Goal: Task Accomplishment & Management: Use online tool/utility

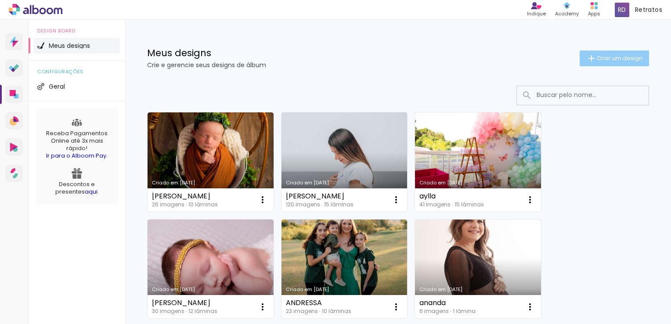
click at [597, 57] on span "Criar um design" at bounding box center [620, 58] width 46 height 6
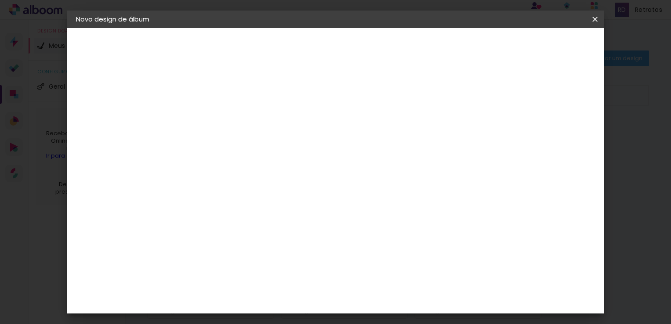
click at [220, 123] on input at bounding box center [220, 118] width 0 height 14
type input "beatryz"
type paper-input "beatryz"
click at [310, 53] on paper-button "Avançar" at bounding box center [288, 46] width 43 height 15
click at [384, 129] on paper-item "Tamanho Livre" at bounding box center [342, 133] width 84 height 19
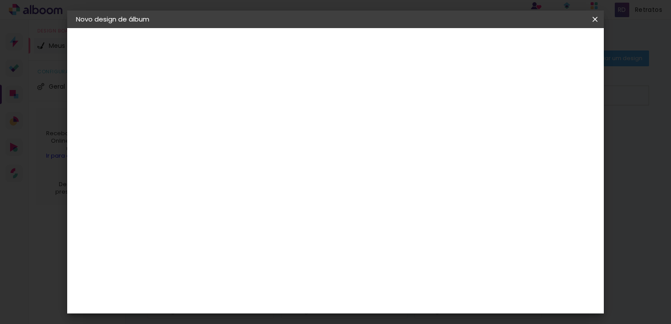
click at [0, 0] on slot "Avançar" at bounding box center [0, 0] width 0 height 0
click at [186, 238] on input "30" at bounding box center [192, 241] width 23 height 13
type input "20"
type paper-input "20"
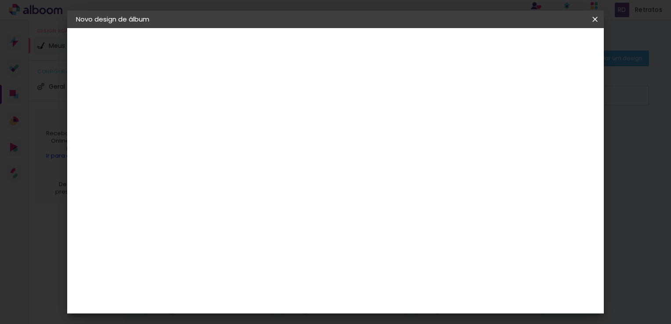
click at [381, 294] on input "60" at bounding box center [384, 297] width 23 height 13
type input "50"
type paper-input "50"
click at [541, 44] on span "Iniciar design" at bounding box center [521, 47] width 40 height 6
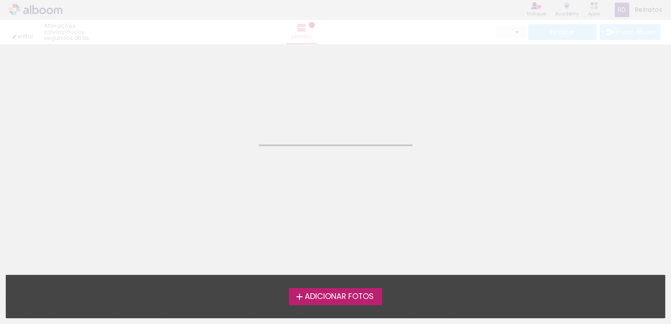
click at [346, 296] on span "Adicionar Fotos" at bounding box center [339, 297] width 69 height 8
click at [0, 0] on input "file" at bounding box center [0, 0] width 0 height 0
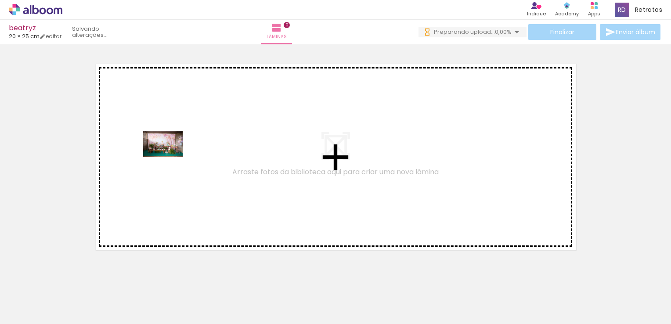
drag, startPoint x: 90, startPoint y: 296, endPoint x: 170, endPoint y: 157, distance: 160.3
click at [170, 157] on quentale-workspace at bounding box center [335, 162] width 671 height 324
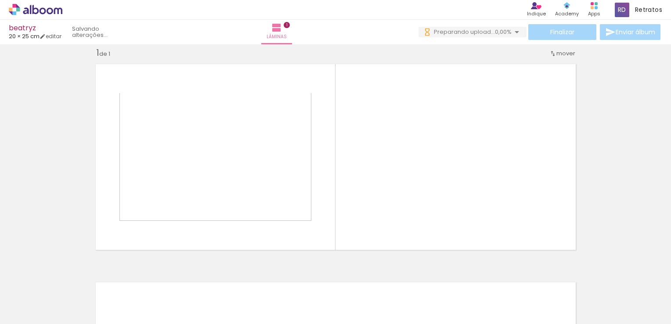
scroll to position [11, 0]
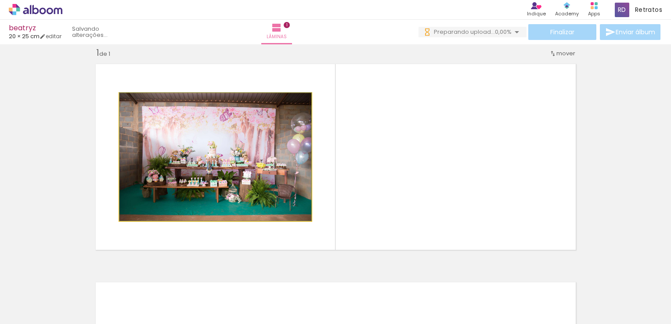
click at [260, 166] on quentale-photo at bounding box center [216, 157] width 192 height 128
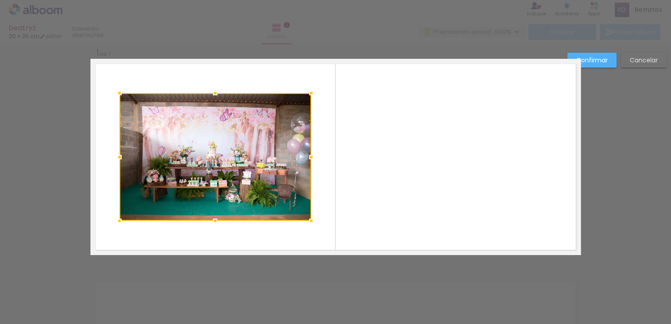
scroll to position [0, 0]
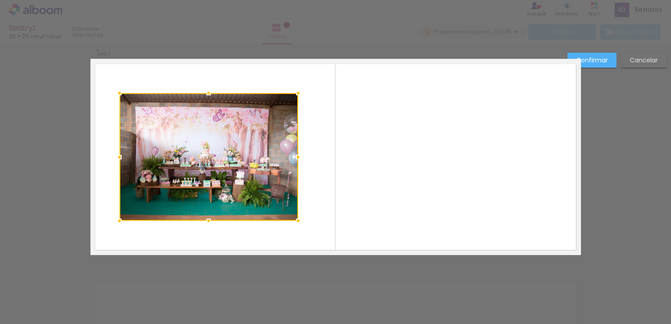
drag, startPoint x: 306, startPoint y: 156, endPoint x: 293, endPoint y: 154, distance: 13.0
click at [293, 154] on div at bounding box center [299, 158] width 18 height 18
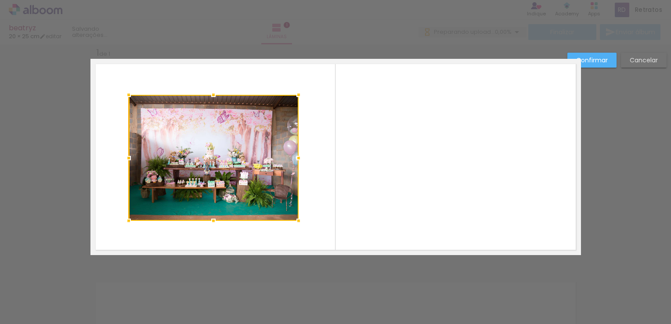
drag, startPoint x: 114, startPoint y: 94, endPoint x: 223, endPoint y: 98, distance: 109.0
click at [122, 96] on div at bounding box center [129, 95] width 18 height 18
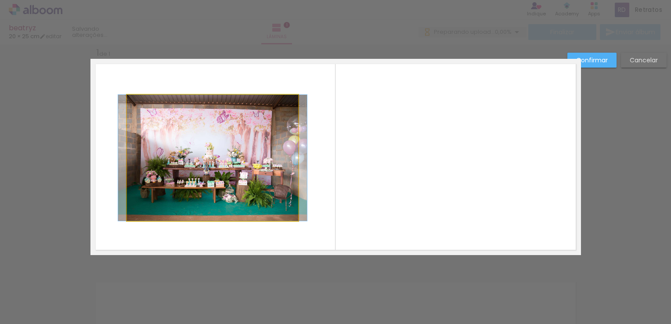
click at [209, 108] on quentale-photo at bounding box center [212, 158] width 171 height 126
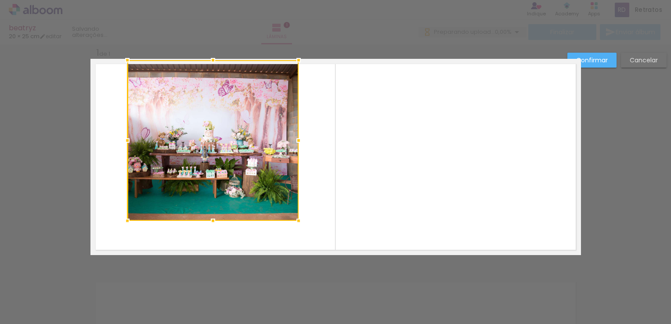
drag, startPoint x: 211, startPoint y: 93, endPoint x: 220, endPoint y: 61, distance: 33.7
click at [220, 61] on div at bounding box center [212, 140] width 171 height 161
click at [464, 154] on quentale-layouter at bounding box center [336, 157] width 491 height 196
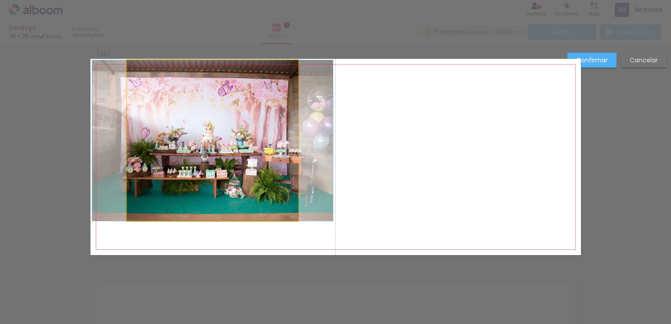
click at [287, 192] on quentale-photo at bounding box center [212, 140] width 171 height 161
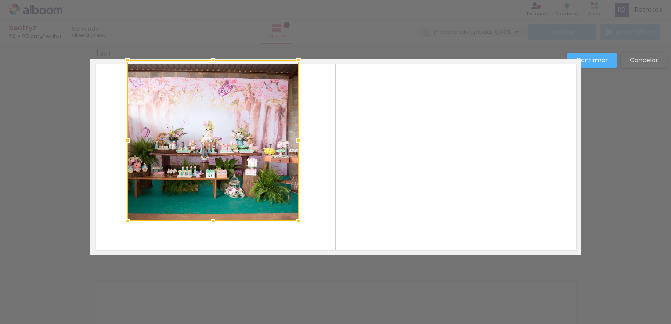
click at [0, 0] on slot "Cancelar" at bounding box center [0, 0] width 0 height 0
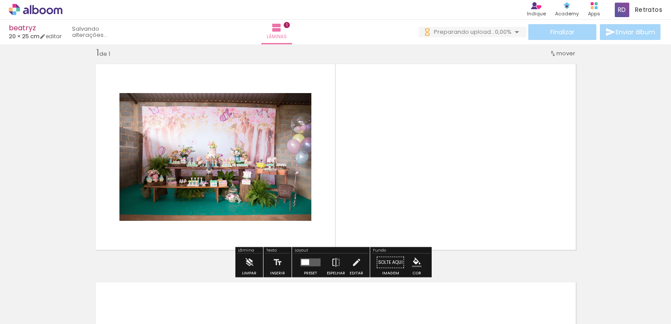
click at [275, 159] on quentale-photo at bounding box center [216, 157] width 192 height 128
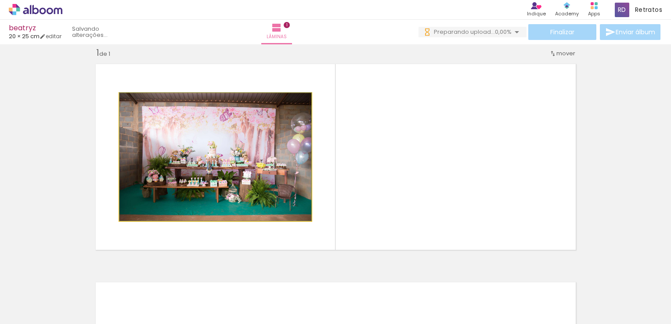
click at [272, 176] on quentale-photo at bounding box center [216, 157] width 192 height 128
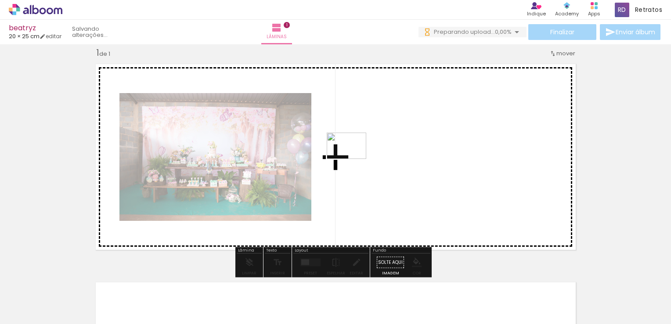
drag, startPoint x: 148, startPoint y: 298, endPoint x: 353, endPoint y: 159, distance: 248.2
click at [353, 159] on quentale-workspace at bounding box center [335, 162] width 671 height 324
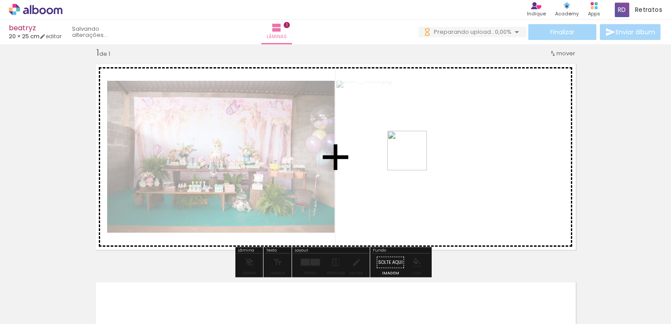
drag, startPoint x: 188, startPoint y: 296, endPoint x: 267, endPoint y: 303, distance: 79.5
click at [414, 157] on quentale-workspace at bounding box center [335, 162] width 671 height 324
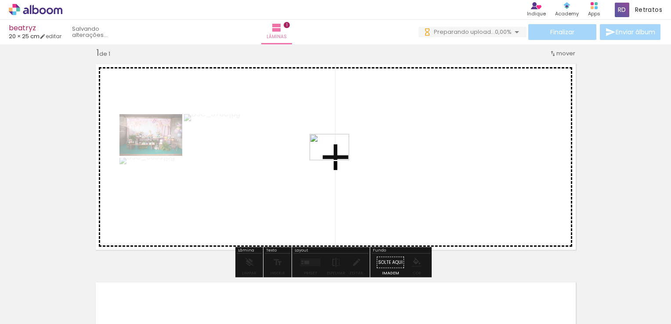
drag, startPoint x: 247, startPoint y: 303, endPoint x: 336, endPoint y: 160, distance: 168.3
click at [336, 160] on quentale-workspace at bounding box center [335, 162] width 671 height 324
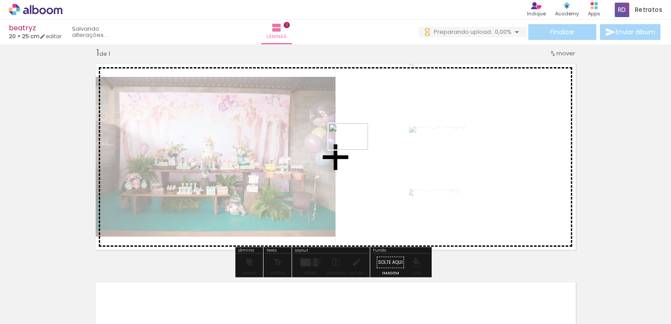
drag, startPoint x: 290, startPoint y: 298, endPoint x: 355, endPoint y: 150, distance: 161.3
click at [355, 150] on quentale-workspace at bounding box center [335, 162] width 671 height 324
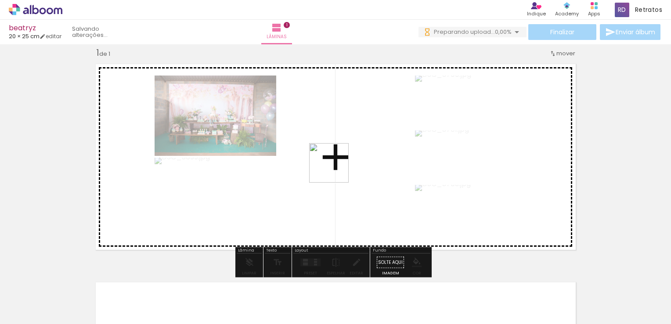
drag, startPoint x: 337, startPoint y: 293, endPoint x: 384, endPoint y: 291, distance: 47.1
click at [336, 170] on quentale-workspace at bounding box center [335, 162] width 671 height 324
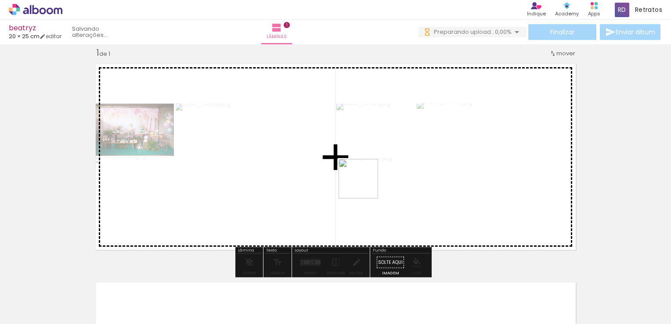
drag, startPoint x: 387, startPoint y: 296, endPoint x: 362, endPoint y: 171, distance: 126.8
click at [362, 171] on quentale-workspace at bounding box center [335, 162] width 671 height 324
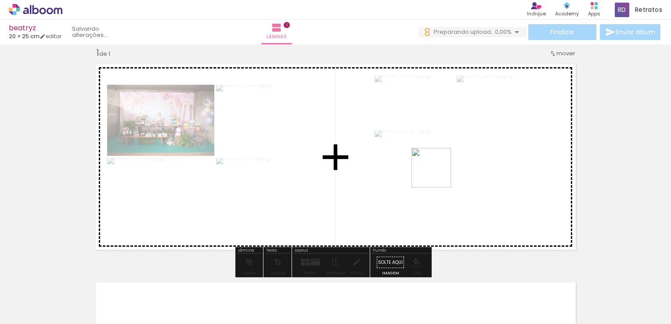
drag, startPoint x: 443, startPoint y: 291, endPoint x: 497, endPoint y: 294, distance: 54.6
click at [436, 164] on quentale-workspace at bounding box center [335, 162] width 671 height 324
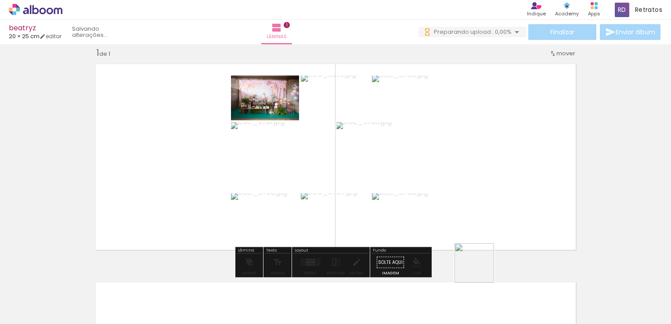
drag, startPoint x: 485, startPoint y: 294, endPoint x: 514, endPoint y: 298, distance: 28.8
click at [458, 152] on quentale-workspace at bounding box center [335, 162] width 671 height 324
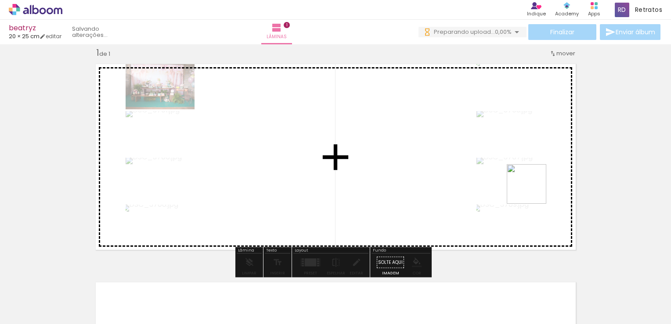
drag, startPoint x: 533, startPoint y: 191, endPoint x: 532, endPoint y: 139, distance: 51.9
click at [532, 139] on quentale-workspace at bounding box center [335, 162] width 671 height 324
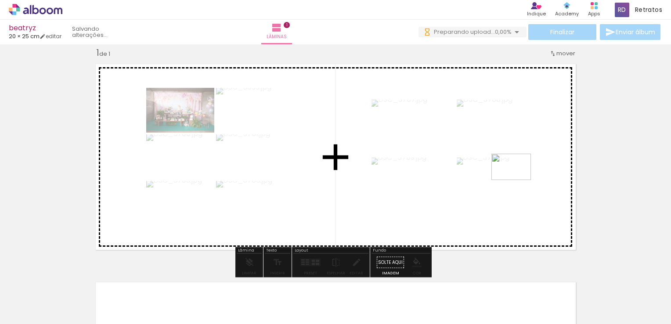
drag, startPoint x: 601, startPoint y: 298, endPoint x: 518, endPoint y: 180, distance: 144.0
click at [518, 180] on quentale-workspace at bounding box center [335, 162] width 671 height 324
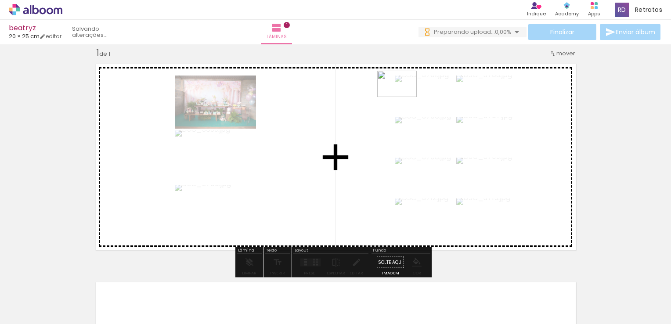
drag, startPoint x: 629, startPoint y: 293, endPoint x: 403, endPoint y: 97, distance: 299.1
click at [403, 97] on quentale-workspace at bounding box center [335, 162] width 671 height 324
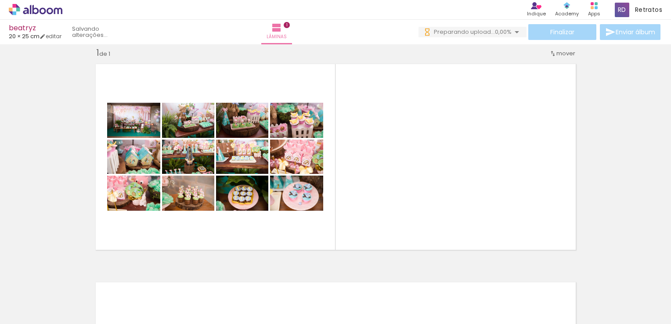
scroll to position [0, 504]
drag, startPoint x: 186, startPoint y: 304, endPoint x: 256, endPoint y: 266, distance: 79.4
click at [319, 159] on quentale-workspace at bounding box center [335, 162] width 671 height 324
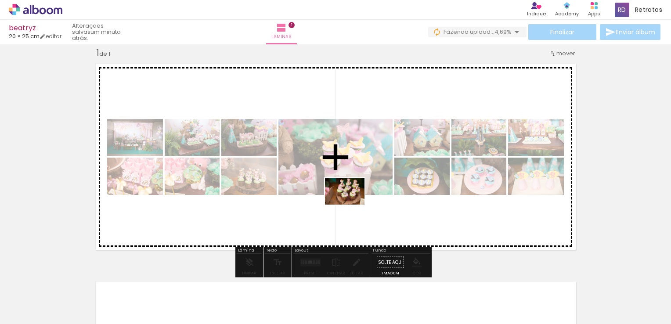
drag, startPoint x: 236, startPoint y: 294, endPoint x: 352, endPoint y: 205, distance: 146.6
click at [352, 205] on quentale-workspace at bounding box center [335, 162] width 671 height 324
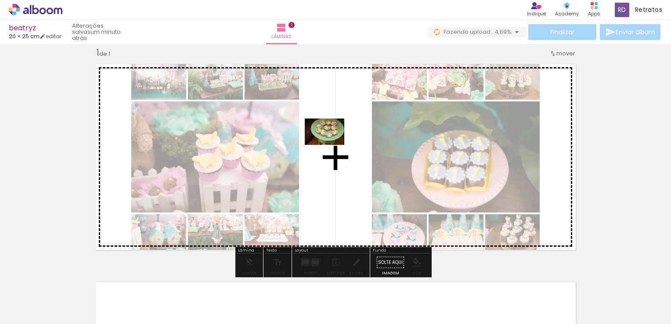
drag, startPoint x: 280, startPoint y: 299, endPoint x: 331, endPoint y: 145, distance: 162.6
click at [331, 145] on quentale-workspace at bounding box center [335, 162] width 671 height 324
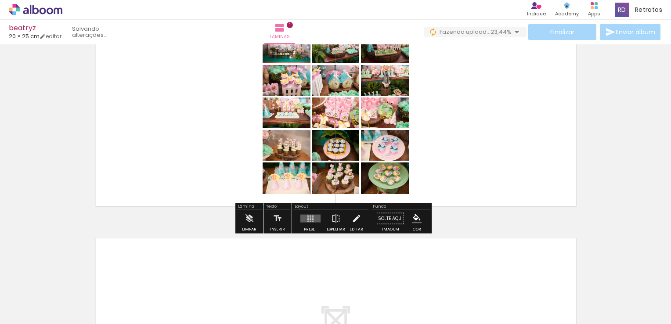
scroll to position [11, 0]
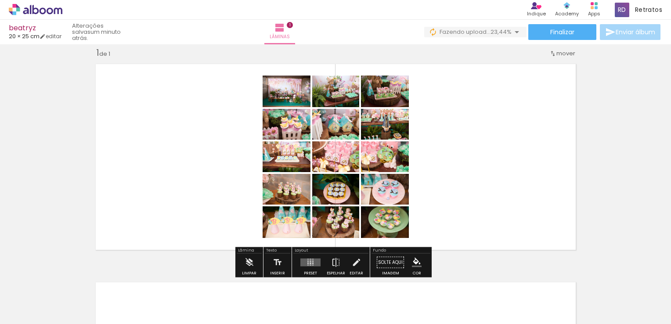
click at [525, 128] on quentale-layouter at bounding box center [336, 157] width 491 height 196
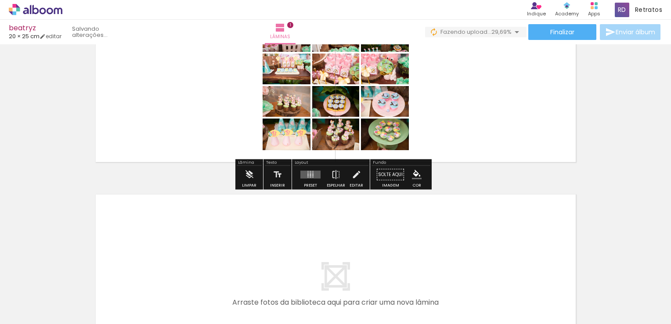
scroll to position [0, 0]
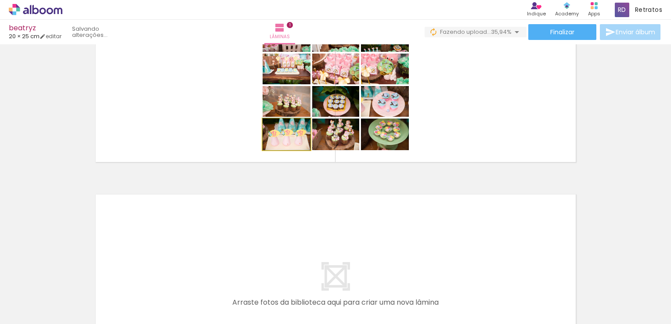
drag, startPoint x: 285, startPoint y: 131, endPoint x: 263, endPoint y: 284, distance: 154.9
type paper-slider "100"
click at [242, 324] on html "link( href="../../bower_components/polymer/polymer.html" rel="import" ) picture…" at bounding box center [335, 162] width 671 height 324
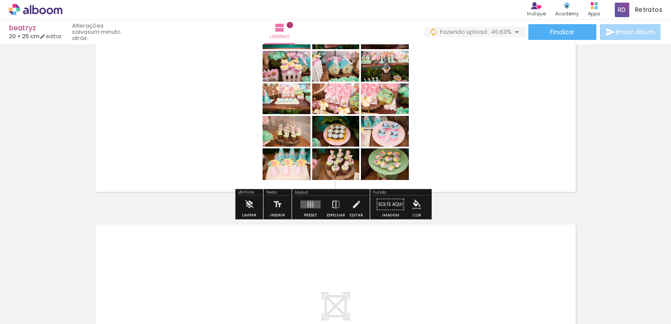
scroll to position [55, 0]
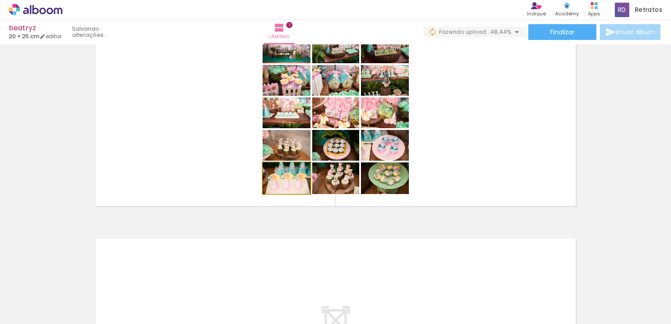
click at [269, 176] on div at bounding box center [286, 171] width 42 height 13
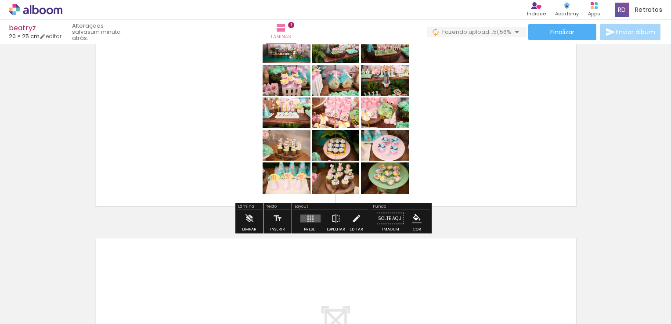
scroll to position [0, 0]
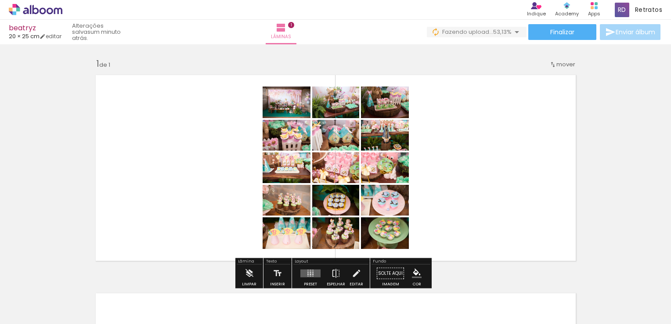
click at [589, 163] on div "Inserir lâmina 1 de 1" at bounding box center [335, 265] width 671 height 437
click at [386, 117] on quentale-photo at bounding box center [385, 103] width 48 height 32
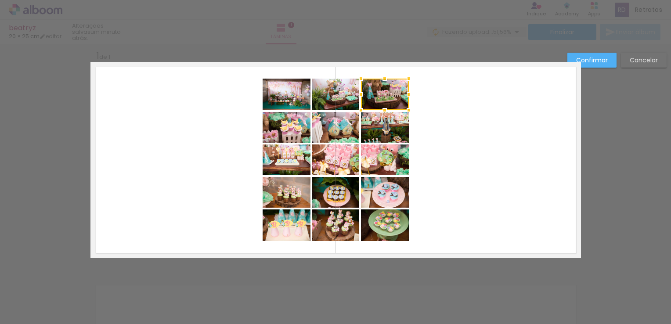
scroll to position [11, 0]
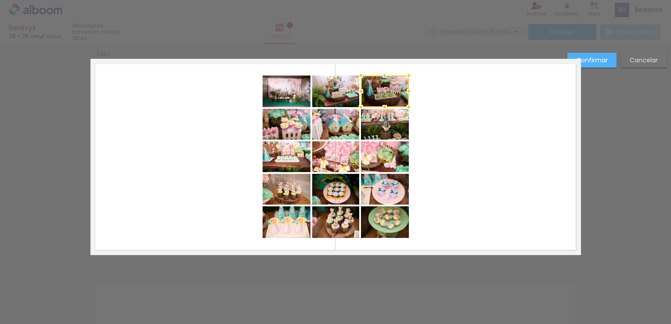
click at [662, 57] on paper-button "Cancelar" at bounding box center [644, 60] width 46 height 15
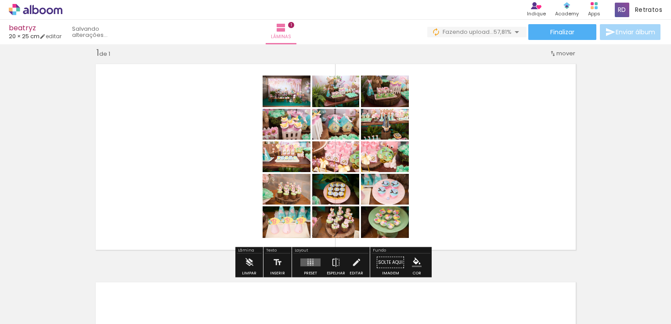
click at [521, 149] on quentale-layouter at bounding box center [336, 157] width 491 height 196
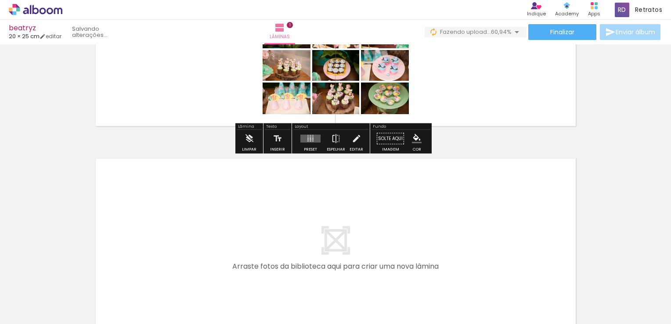
scroll to position [187, 0]
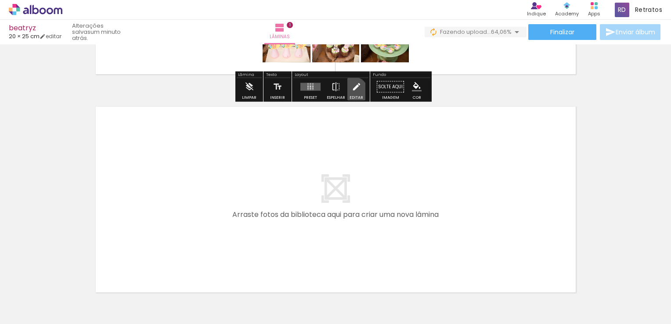
click at [352, 91] on iron-icon at bounding box center [357, 87] width 10 height 18
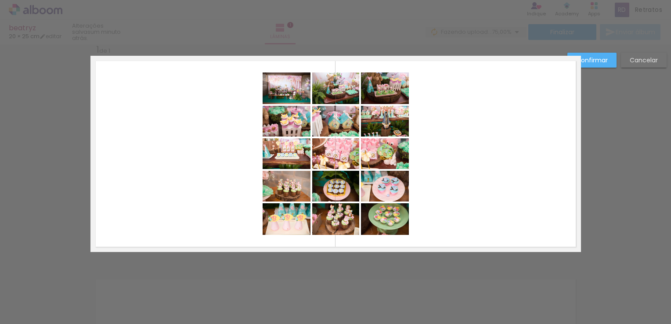
scroll to position [11, 0]
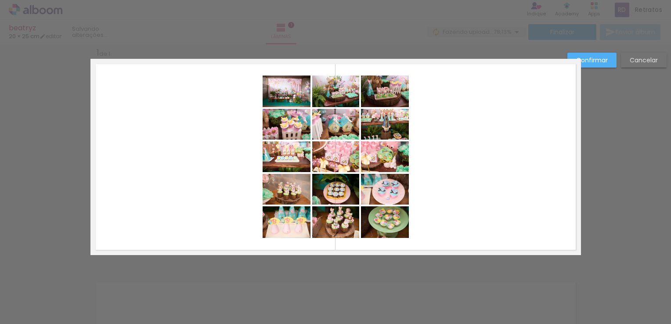
click at [0, 0] on slot "Cancelar" at bounding box center [0, 0] width 0 height 0
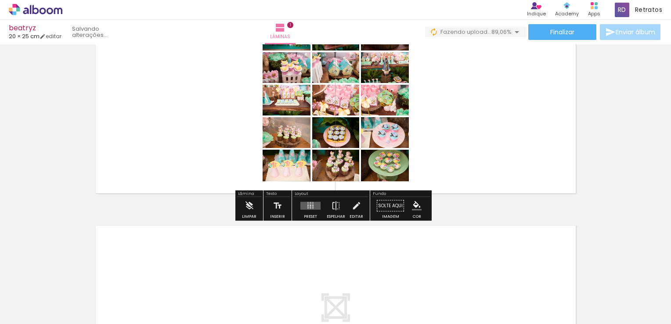
scroll to position [55, 0]
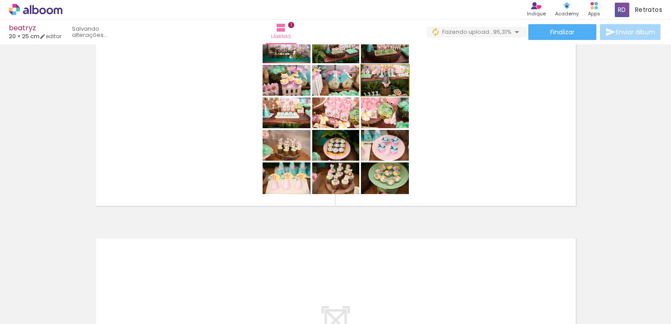
drag, startPoint x: 383, startPoint y: 75, endPoint x: 370, endPoint y: 83, distance: 14.8
type paper-slider "100"
click at [370, 67] on div "P&B Largura Cor" at bounding box center [387, 67] width 48 height 0
drag, startPoint x: 398, startPoint y: 89, endPoint x: 414, endPoint y: 108, distance: 25.5
click at [382, 315] on quentale-workspace at bounding box center [335, 162] width 671 height 324
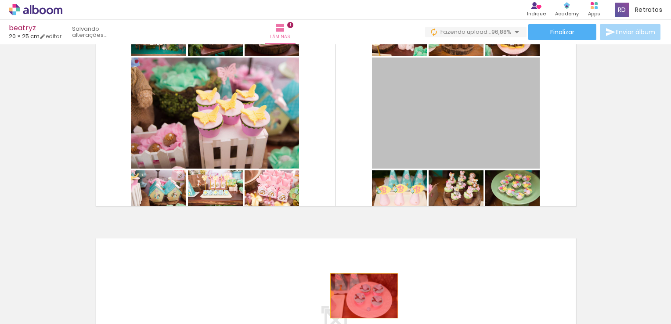
drag, startPoint x: 458, startPoint y: 110, endPoint x: 382, endPoint y: 165, distance: 93.8
click at [361, 298] on quentale-workspace at bounding box center [335, 162] width 671 height 324
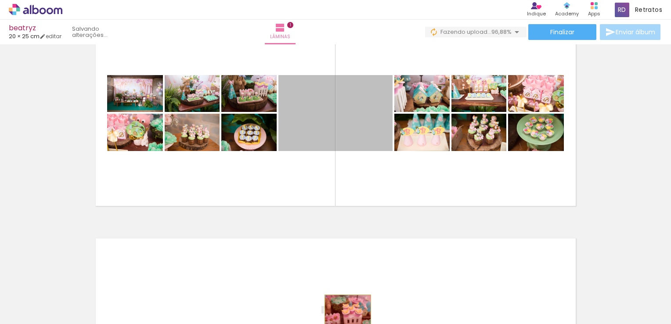
drag, startPoint x: 360, startPoint y: 116, endPoint x: 245, endPoint y: 114, distance: 115.1
click at [344, 308] on quentale-workspace at bounding box center [335, 162] width 671 height 324
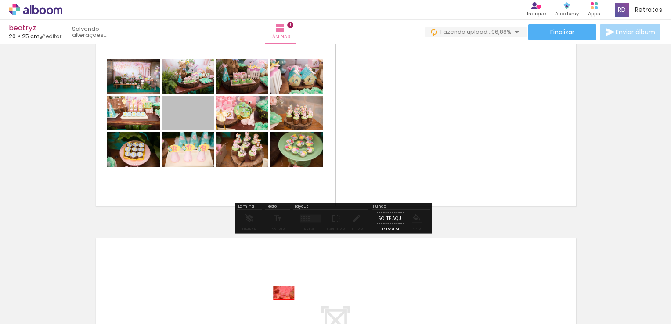
drag, startPoint x: 188, startPoint y: 113, endPoint x: 242, endPoint y: 161, distance: 71.9
click at [282, 291] on quentale-workspace at bounding box center [335, 162] width 671 height 324
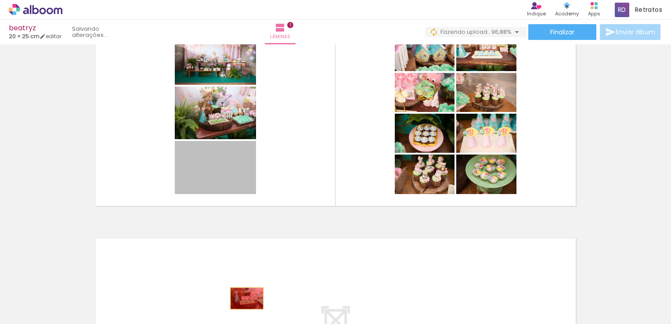
drag, startPoint x: 211, startPoint y: 174, endPoint x: 243, endPoint y: 298, distance: 129.0
click at [243, 298] on quentale-workspace at bounding box center [335, 162] width 671 height 324
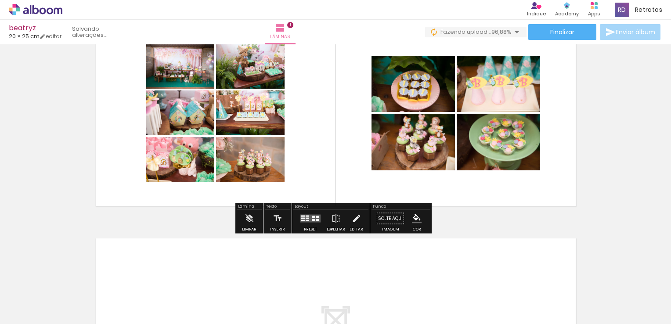
click at [308, 217] on quentale-layouter at bounding box center [311, 219] width 20 height 8
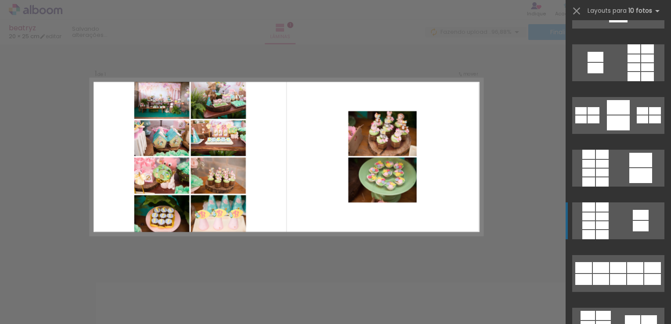
scroll to position [132, 0]
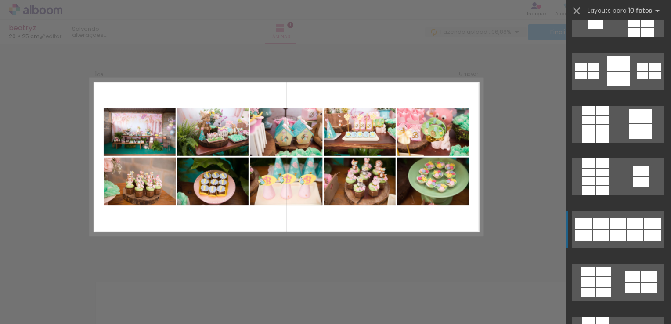
click at [621, 229] on div at bounding box center [618, 223] width 16 height 11
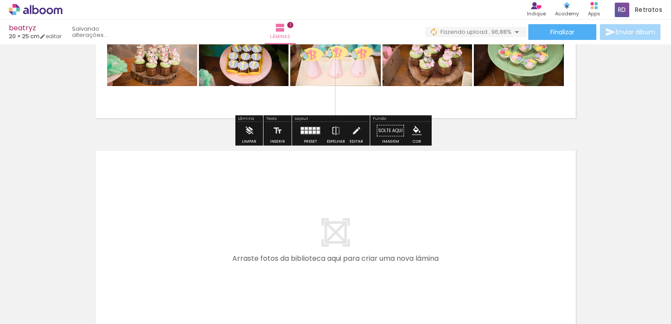
scroll to position [231, 0]
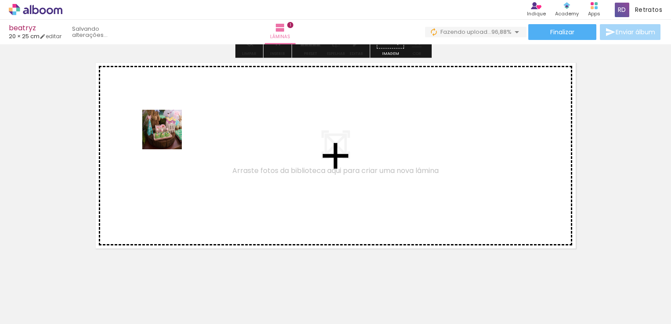
drag, startPoint x: 197, startPoint y: 292, endPoint x: 169, endPoint y: 136, distance: 158.5
click at [169, 136] on quentale-workspace at bounding box center [335, 162] width 671 height 324
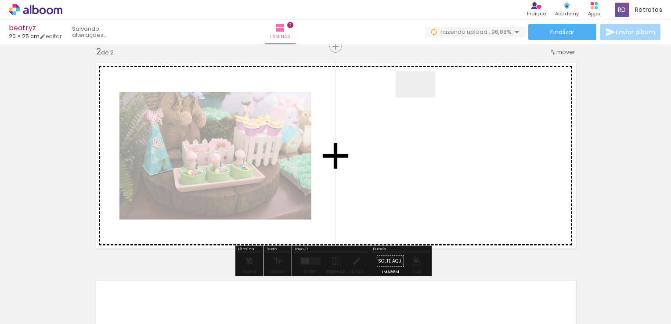
scroll to position [229, 0]
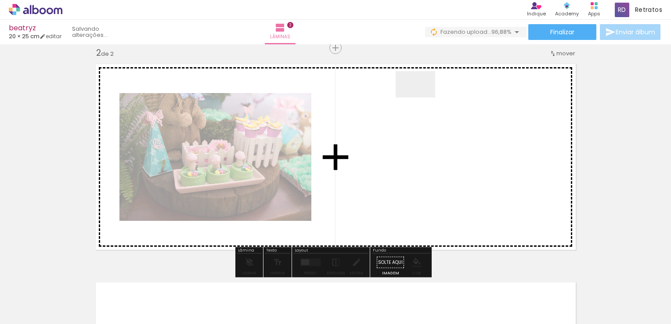
drag, startPoint x: 276, startPoint y: 205, endPoint x: 433, endPoint y: 94, distance: 192.3
click at [433, 94] on quentale-workspace at bounding box center [335, 162] width 671 height 324
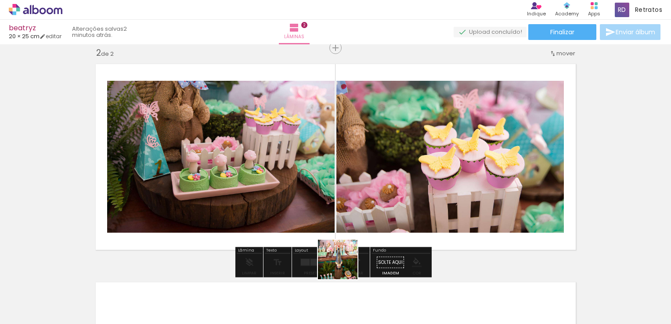
drag, startPoint x: 345, startPoint y: 266, endPoint x: 354, endPoint y: 152, distance: 115.1
click at [354, 152] on quentale-workspace at bounding box center [335, 162] width 671 height 324
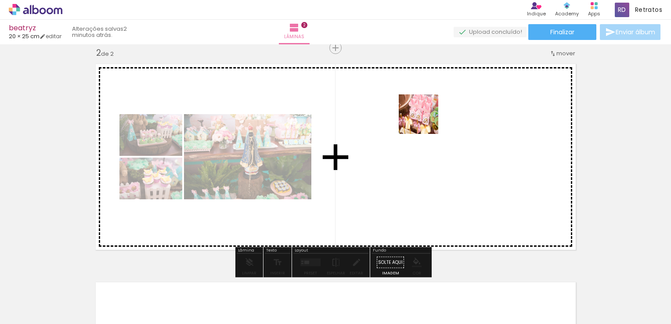
drag, startPoint x: 426, startPoint y: 304, endPoint x: 425, endPoint y: 121, distance: 183.2
click at [425, 121] on quentale-workspace at bounding box center [335, 162] width 671 height 324
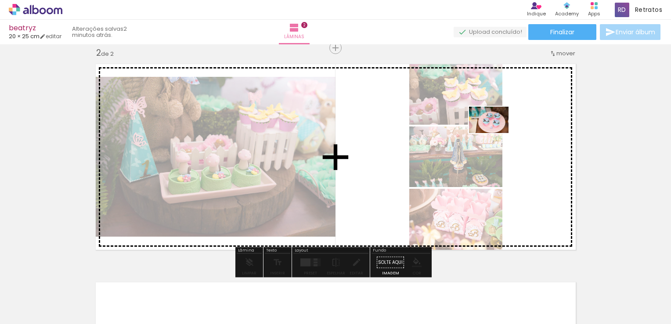
drag, startPoint x: 633, startPoint y: 294, endPoint x: 496, endPoint y: 133, distance: 211.0
click at [496, 133] on quentale-workspace at bounding box center [335, 162] width 671 height 324
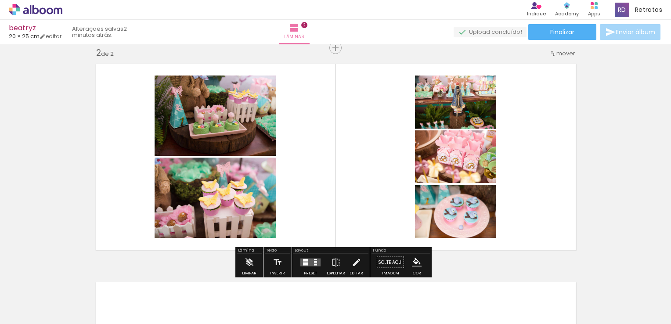
scroll to position [0, 552]
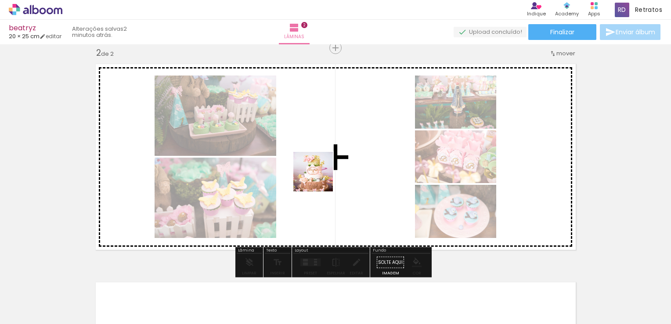
drag, startPoint x: 313, startPoint y: 195, endPoint x: 323, endPoint y: 164, distance: 32.4
click at [323, 164] on quentale-workspace at bounding box center [335, 162] width 671 height 324
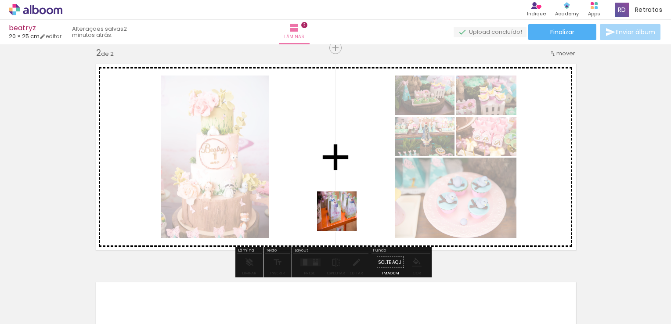
drag, startPoint x: 326, startPoint y: 299, endPoint x: 385, endPoint y: 307, distance: 60.3
click at [360, 146] on quentale-workspace at bounding box center [335, 162] width 671 height 324
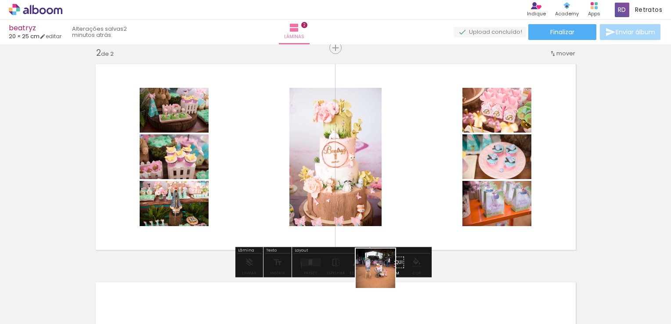
drag, startPoint x: 383, startPoint y: 298, endPoint x: 212, endPoint y: 319, distance: 172.7
click at [402, 146] on quentale-workspace at bounding box center [335, 162] width 671 height 324
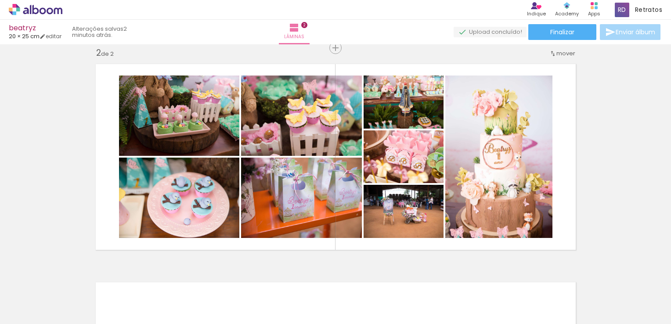
scroll to position [0, 2007]
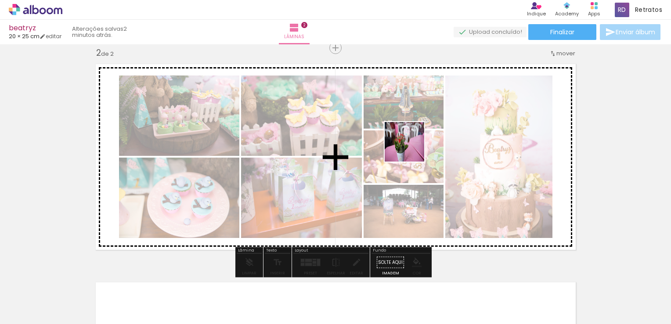
drag, startPoint x: 205, startPoint y: 300, endPoint x: 411, endPoint y: 149, distance: 256.0
click at [411, 149] on quentale-workspace at bounding box center [335, 162] width 671 height 324
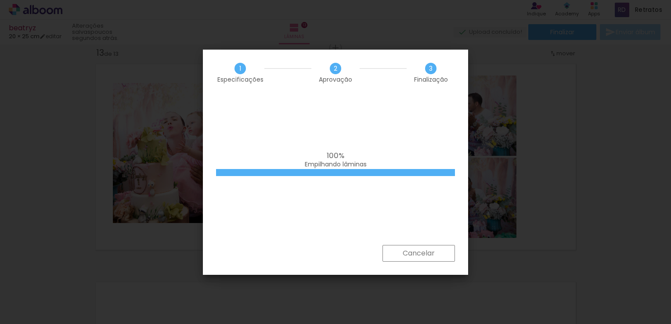
scroll to position [0, 2553]
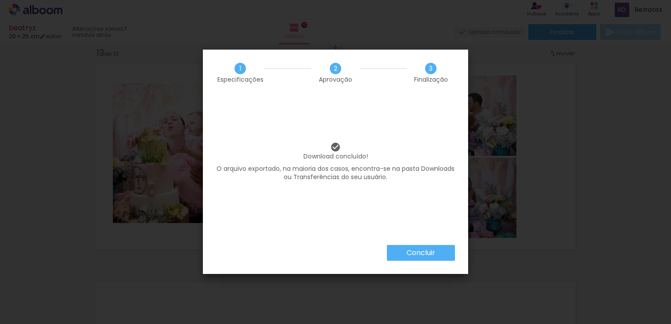
scroll to position [0, 2553]
click at [432, 260] on paper-button "Concluir" at bounding box center [421, 253] width 68 height 16
